Goal: Task Accomplishment & Management: Use online tool/utility

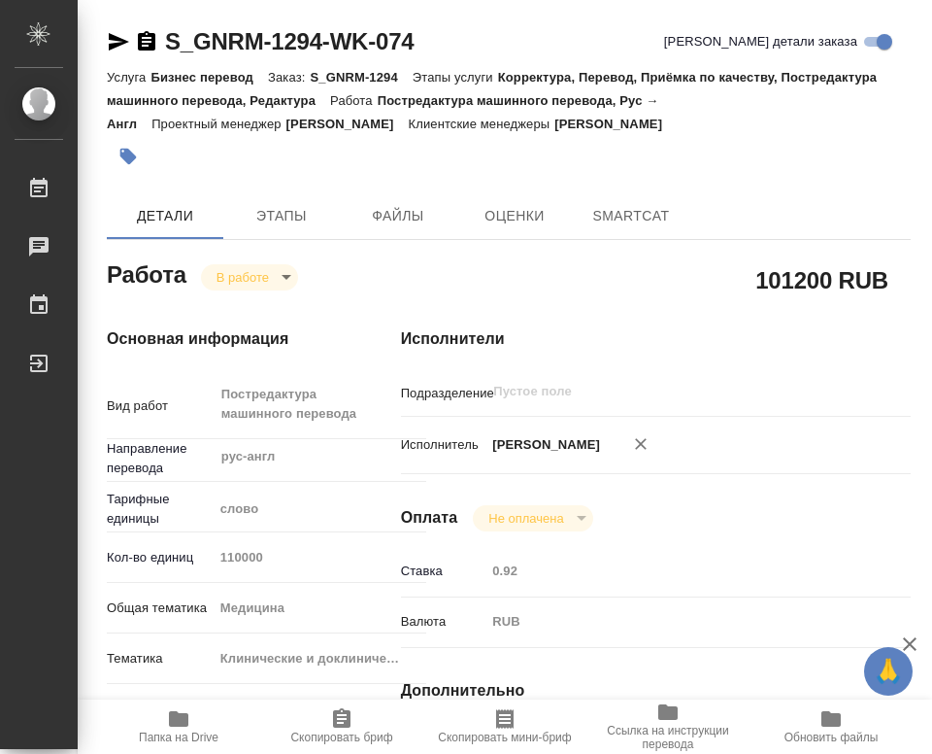
type textarea "x"
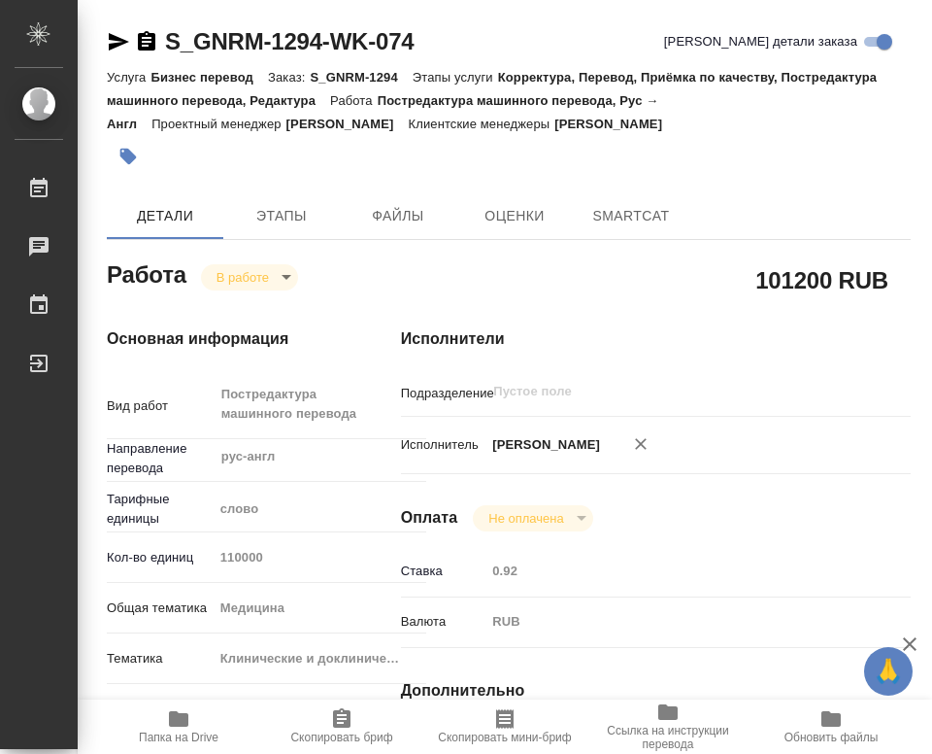
type textarea "x"
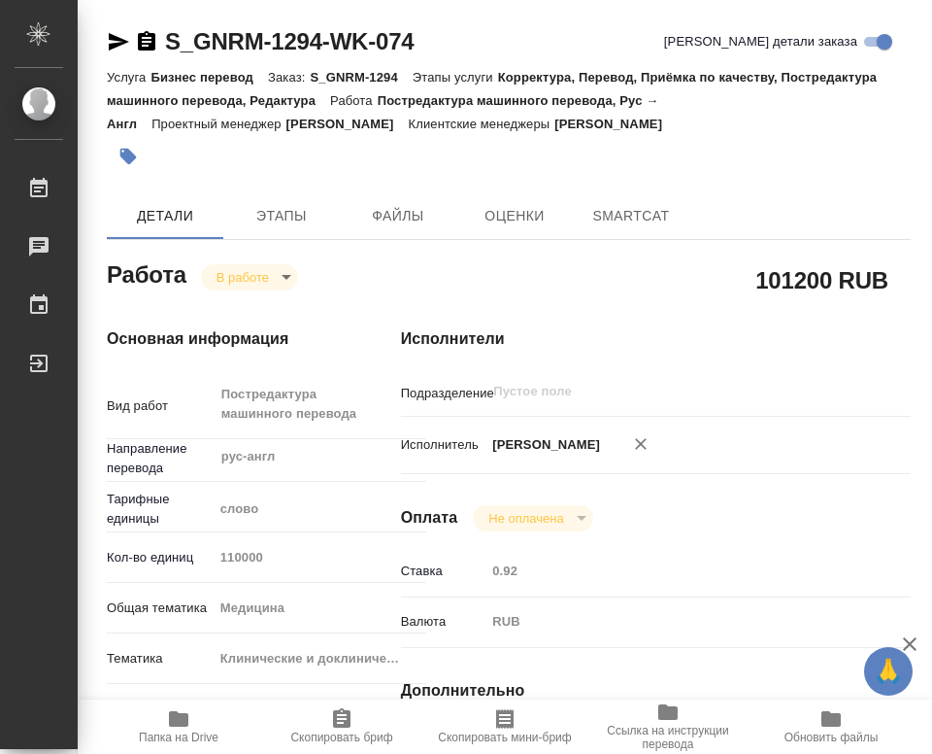
type textarea "x"
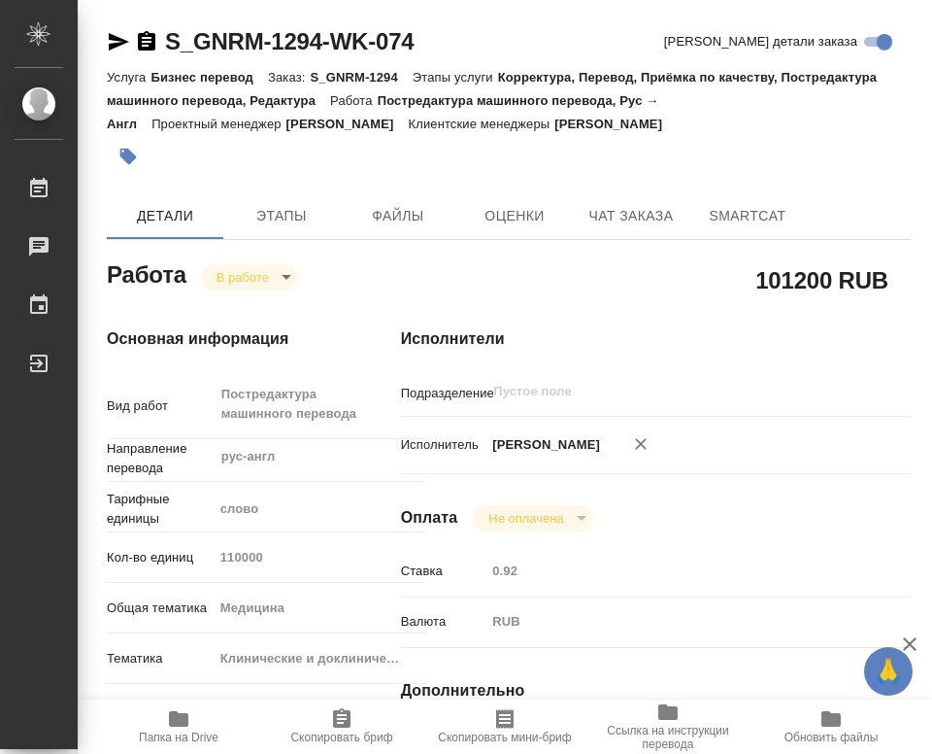
type textarea "x"
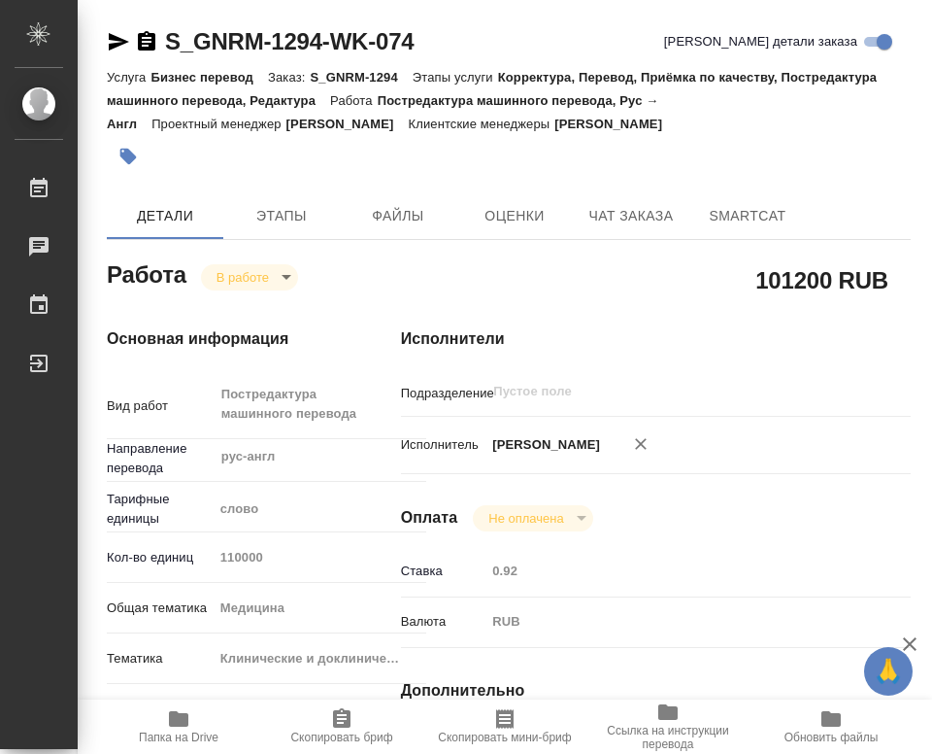
type textarea "x"
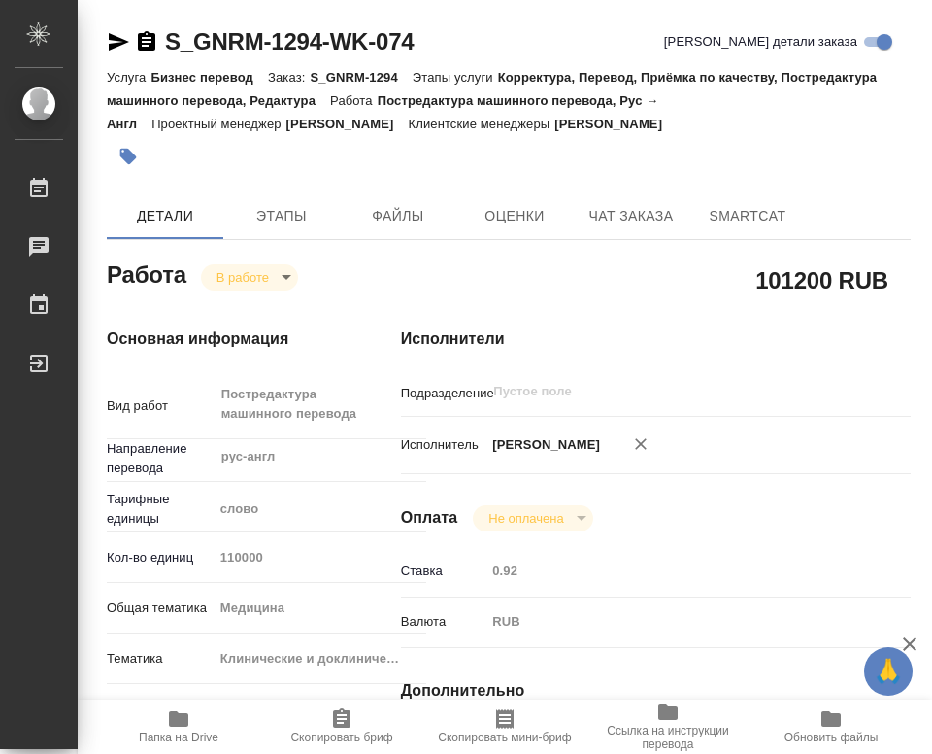
click at [197, 732] on span "Папка на Drive" at bounding box center [179, 737] width 80 height 14
